Goal: Check status: Check status

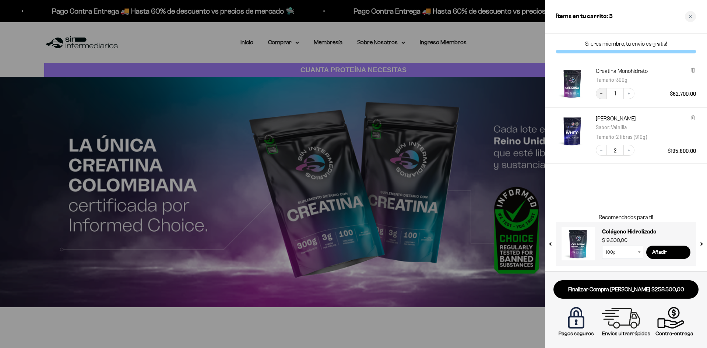
click at [600, 95] on icon "Decrease quantity" at bounding box center [601, 93] width 4 height 4
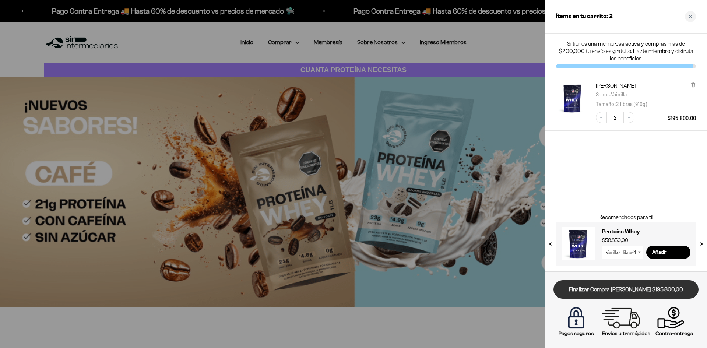
click at [610, 291] on link "Finalizar Compra Segura $195.800,00" at bounding box center [626, 289] width 145 height 19
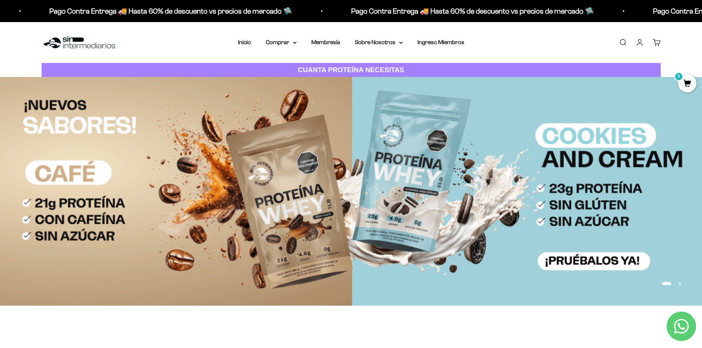
click at [637, 43] on link "Iniciar sesión" at bounding box center [639, 42] width 8 height 8
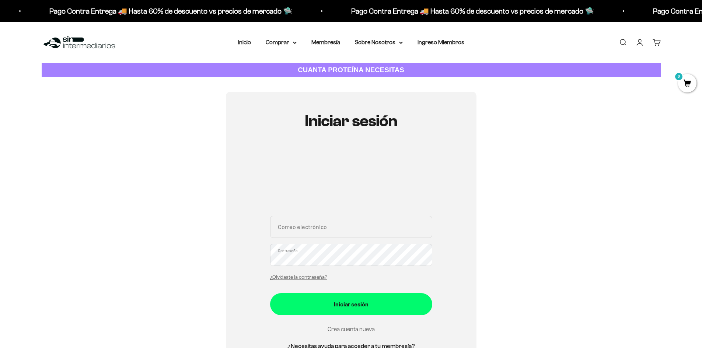
click at [338, 239] on div "Correo electrónico Contraseña ¿Olvidaste la contraseña?" at bounding box center [351, 250] width 162 height 69
click at [342, 234] on input "Correo electrónico" at bounding box center [351, 227] width 162 height 22
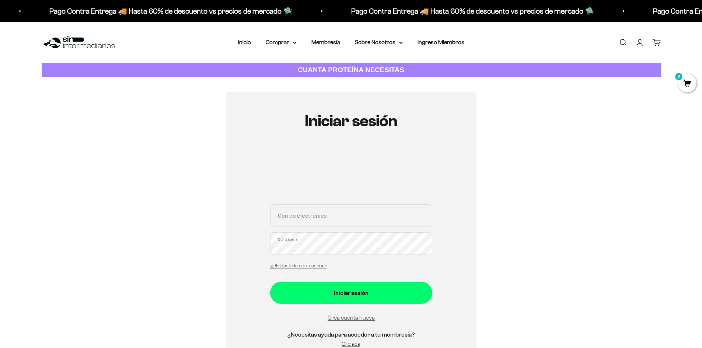
type input "[EMAIL_ADDRESS][DOMAIN_NAME]"
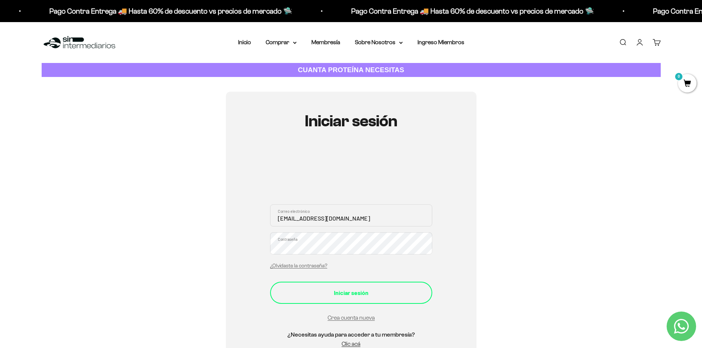
click at [332, 302] on button "Iniciar sesión" at bounding box center [351, 293] width 162 height 22
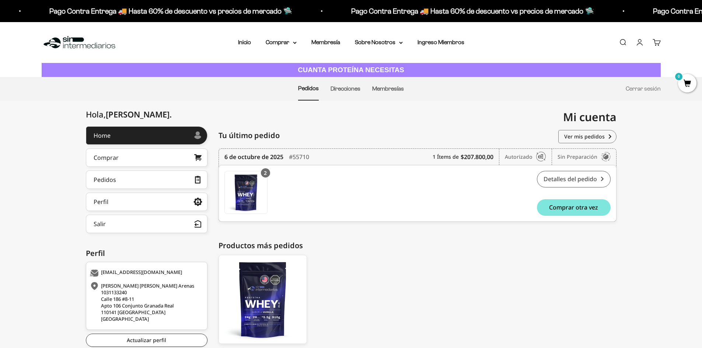
click at [565, 181] on link "Detalles del pedido" at bounding box center [574, 179] width 74 height 17
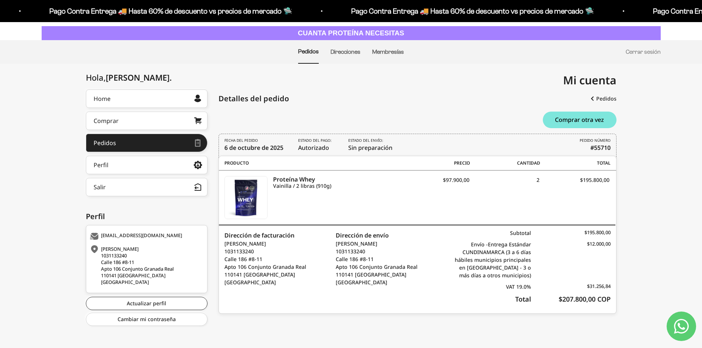
scroll to position [39, 0]
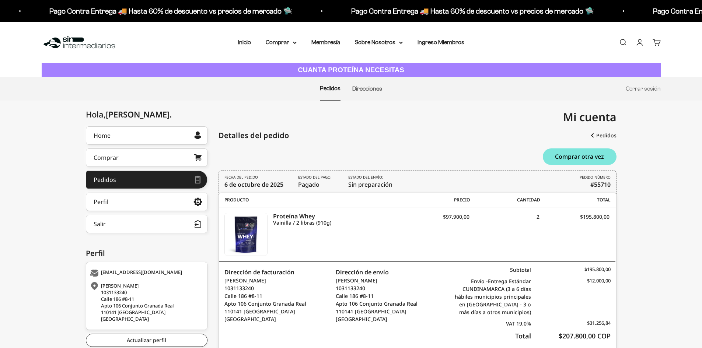
scroll to position [39, 0]
